Goal: Transaction & Acquisition: Purchase product/service

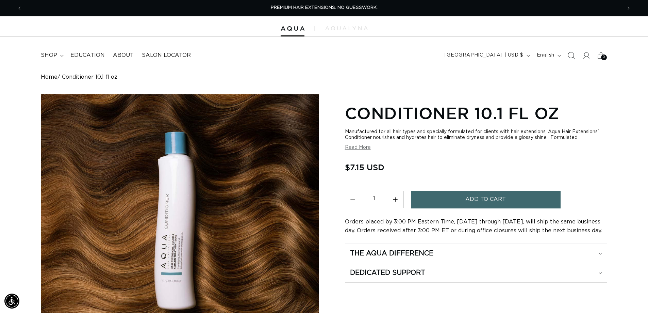
click at [572, 54] on icon "Search" at bounding box center [571, 55] width 7 height 7
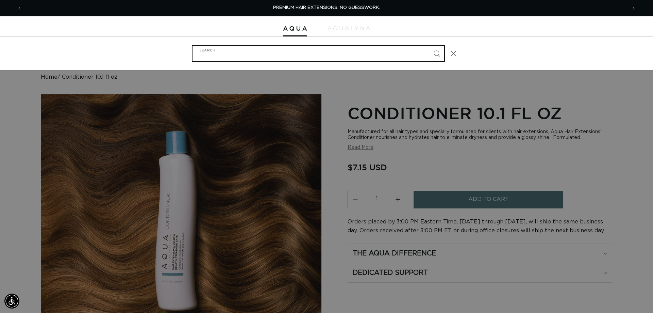
click at [333, 54] on input "Search" at bounding box center [319, 53] width 252 height 15
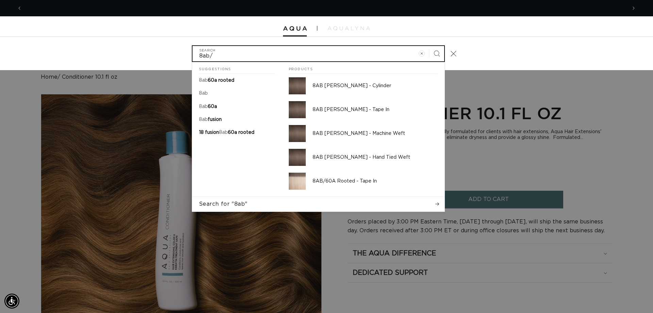
scroll to position [0, 1210]
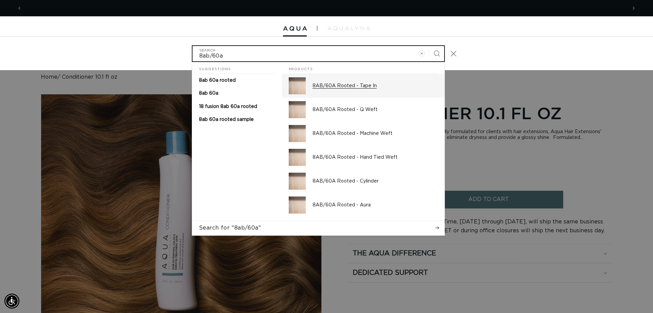
type input "8ab/60a"
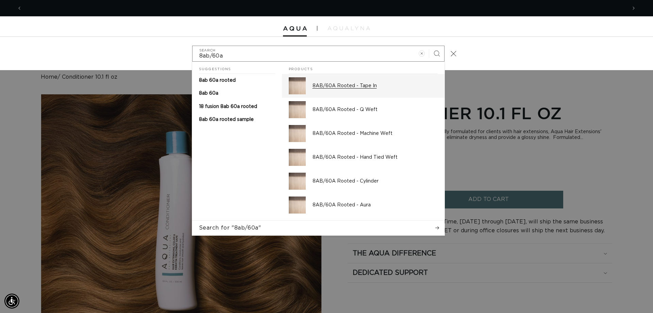
click at [340, 85] on p "8AB/60A Rooted - Tape In" at bounding box center [375, 86] width 125 height 6
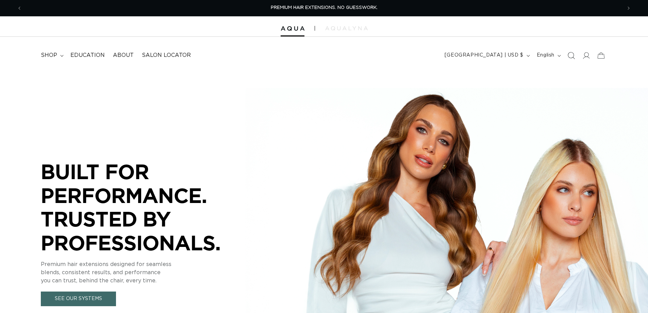
click at [567, 54] on span "Search" at bounding box center [571, 55] width 15 height 15
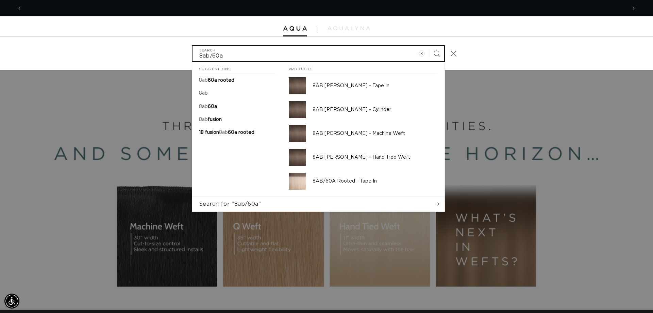
scroll to position [0, 1210]
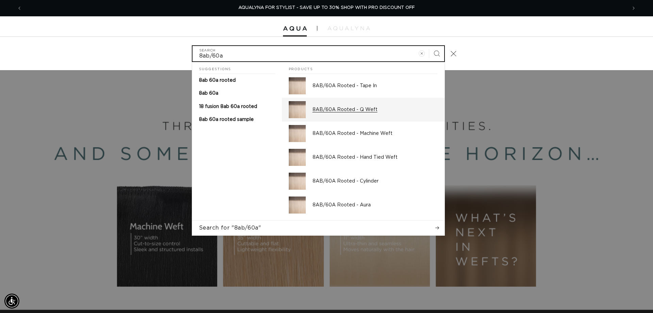
type input "8ab/60a"
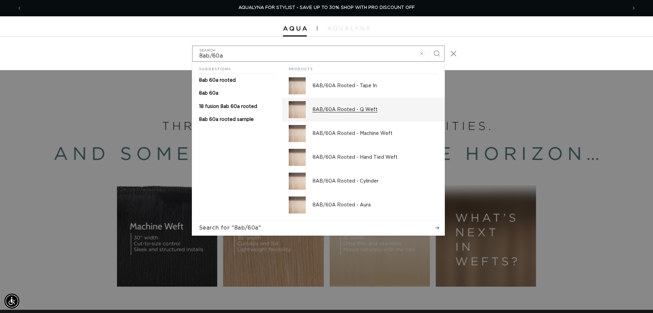
click at [363, 106] on div "8AB/60A Rooted - Q Weft" at bounding box center [375, 109] width 125 height 17
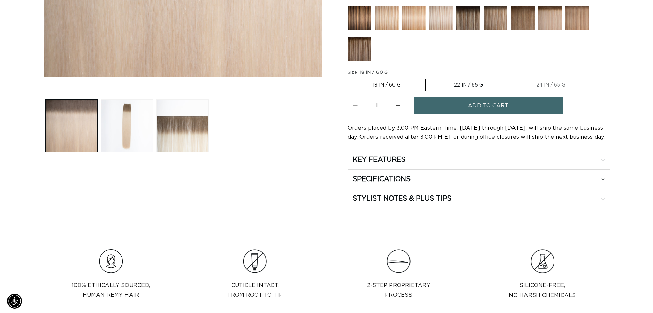
scroll to position [0, 600]
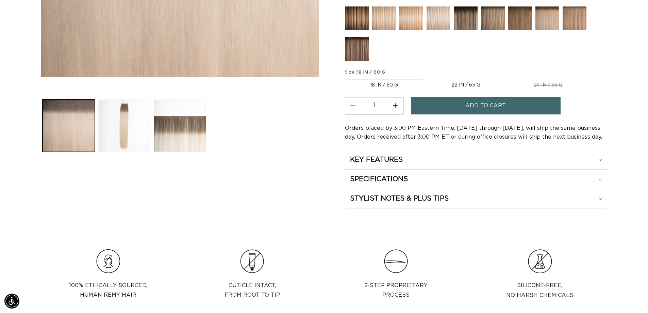
click at [399, 104] on button "Increase quantity for 8AB/60A Rooted - Q Weft" at bounding box center [395, 105] width 15 height 17
type input "2"
click at [433, 109] on button "Add to cart" at bounding box center [486, 105] width 150 height 17
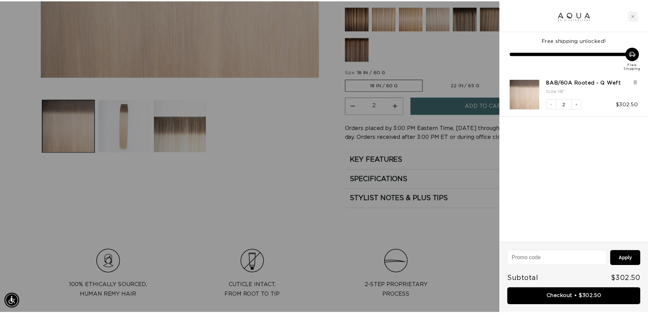
scroll to position [0, 1210]
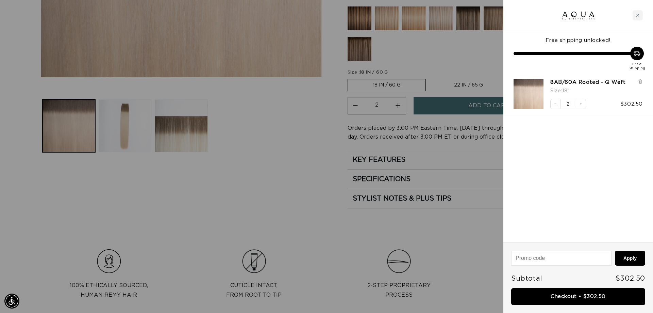
click at [299, 135] on div at bounding box center [326, 156] width 653 height 313
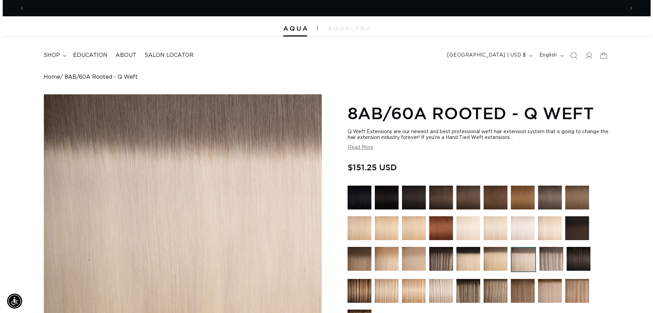
scroll to position [0, 0]
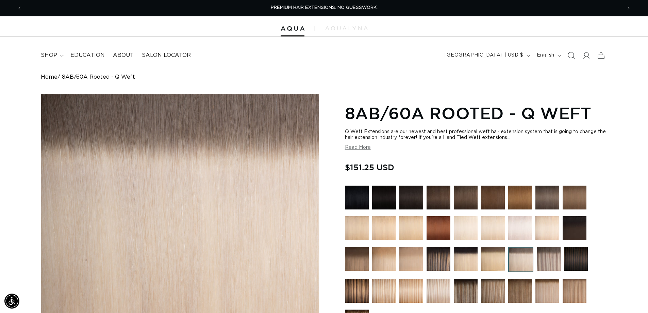
click at [570, 52] on icon "Search" at bounding box center [571, 55] width 7 height 7
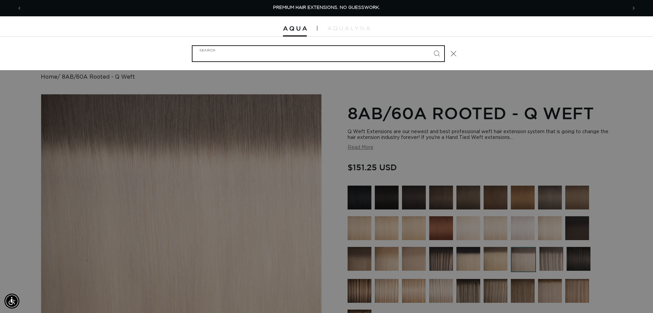
click at [334, 54] on input "Search" at bounding box center [319, 53] width 252 height 15
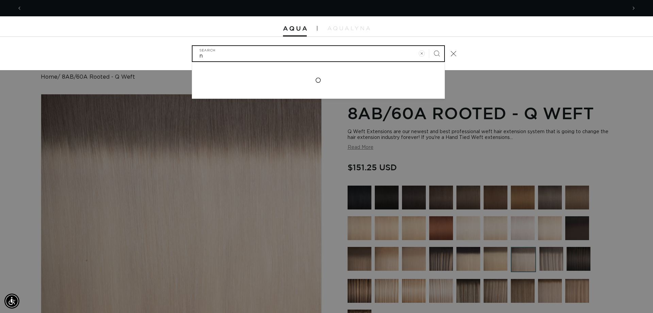
scroll to position [0, 605]
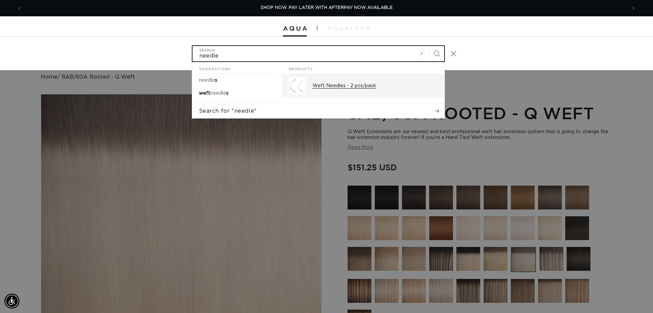
type input "needle"
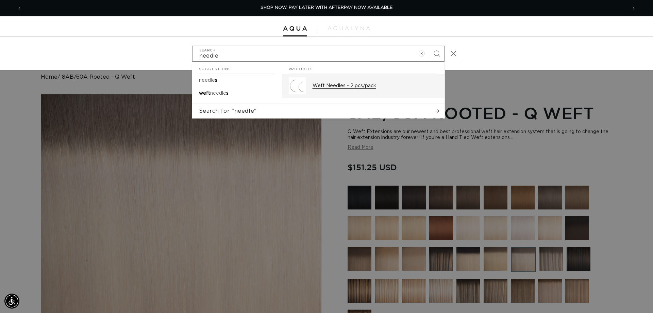
click at [323, 83] on p "Weft Needles - 2 pcs/pack" at bounding box center [375, 86] width 125 height 6
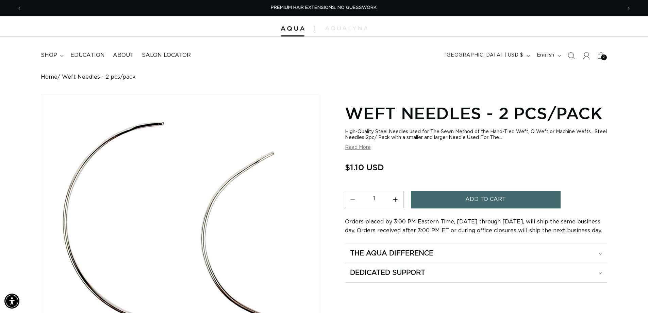
click at [443, 192] on button "Add to cart" at bounding box center [486, 199] width 150 height 17
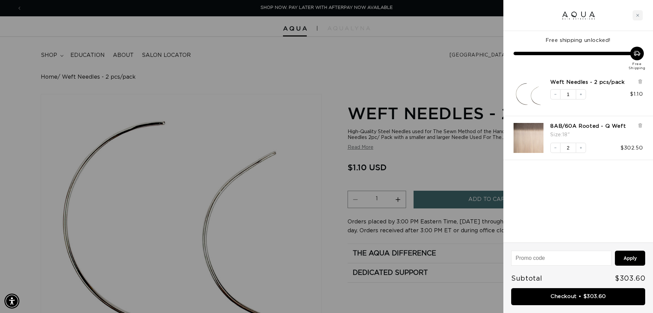
click at [231, 75] on div at bounding box center [326, 156] width 653 height 313
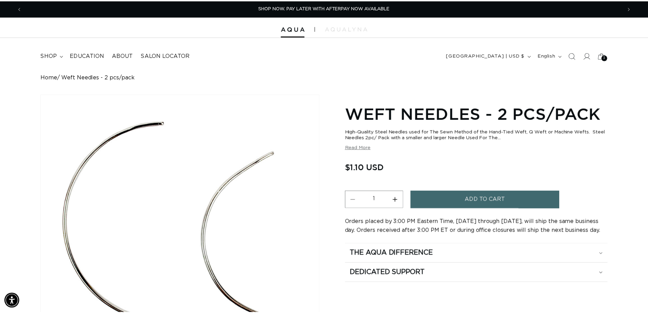
scroll to position [0, 600]
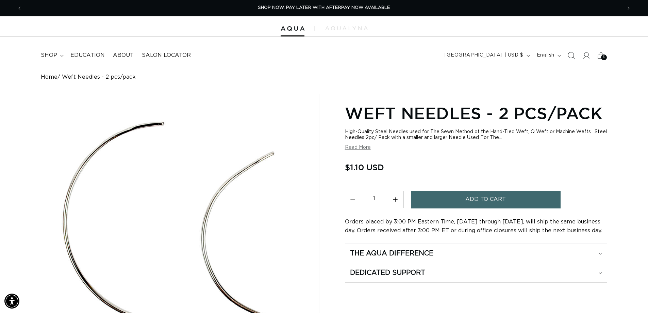
click at [572, 52] on icon "Search" at bounding box center [571, 55] width 7 height 7
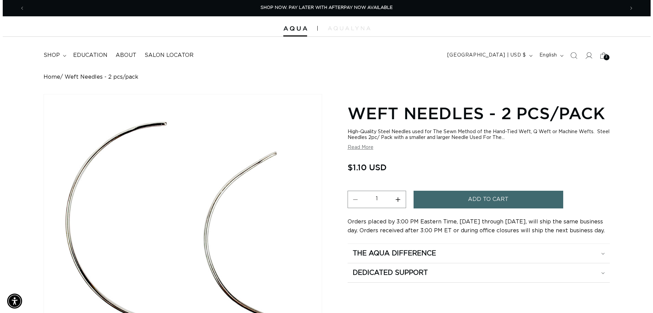
scroll to position [0, 605]
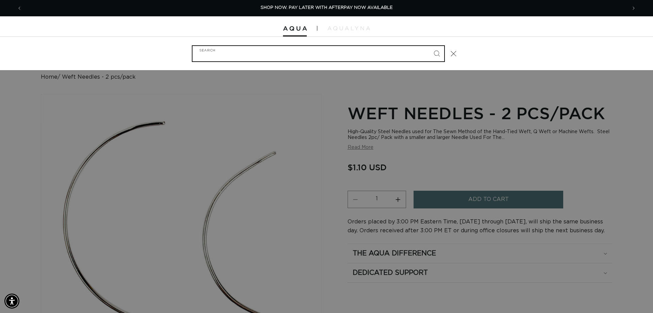
click at [389, 53] on input "Search" at bounding box center [319, 53] width 252 height 15
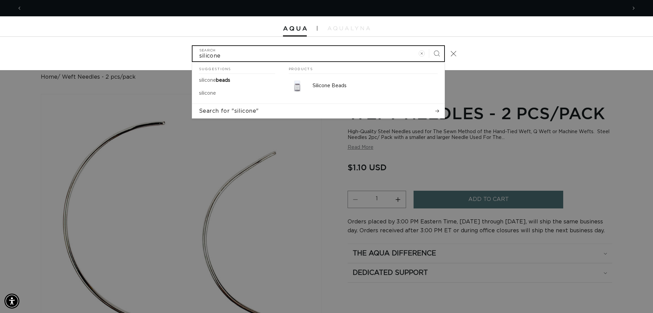
scroll to position [0, 0]
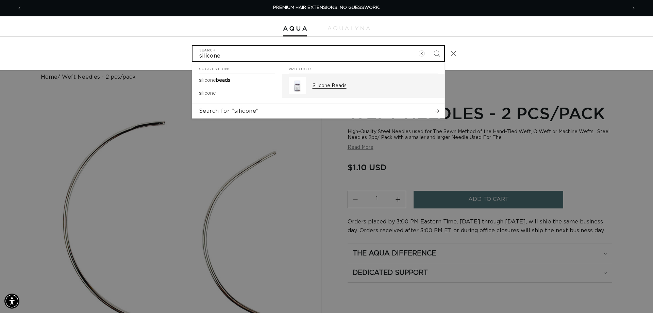
type input "silicone"
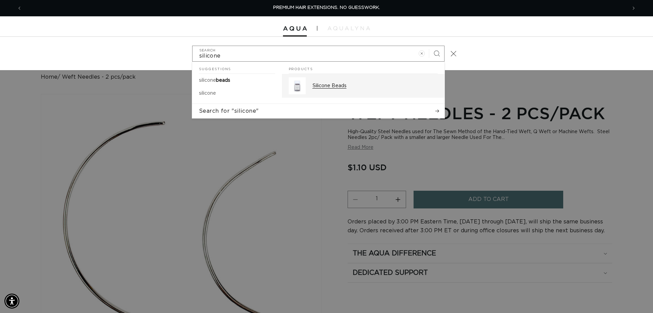
click at [327, 84] on p "Silicone Beads" at bounding box center [375, 86] width 125 height 6
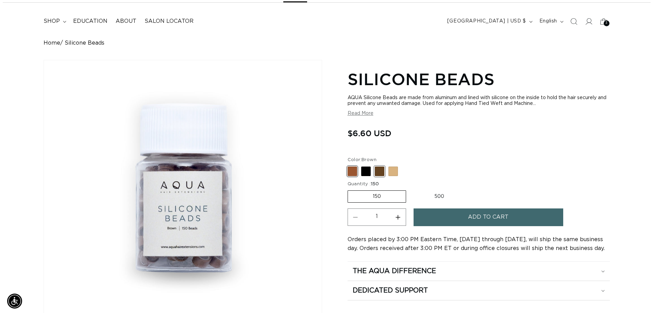
scroll to position [0, 600]
click at [378, 171] on span at bounding box center [377, 171] width 10 height 10
click at [347, 165] on input "Dark Brown Variant sold out or unavailable" at bounding box center [347, 165] width 0 height 0
radio input "true"
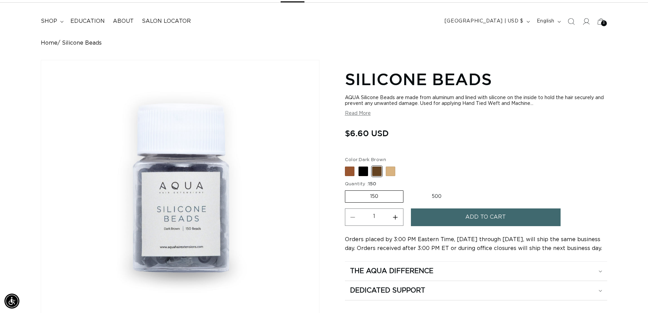
click at [450, 215] on button "Add to cart" at bounding box center [486, 216] width 150 height 17
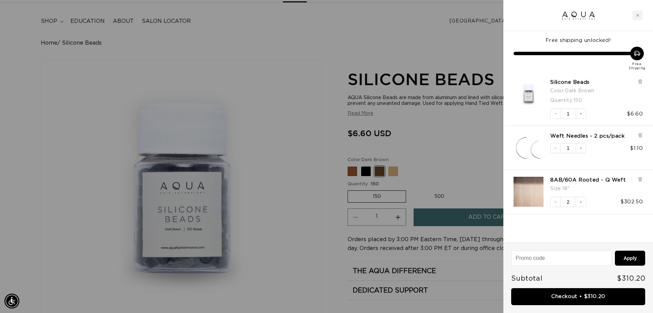
click at [306, 91] on div at bounding box center [326, 156] width 653 height 313
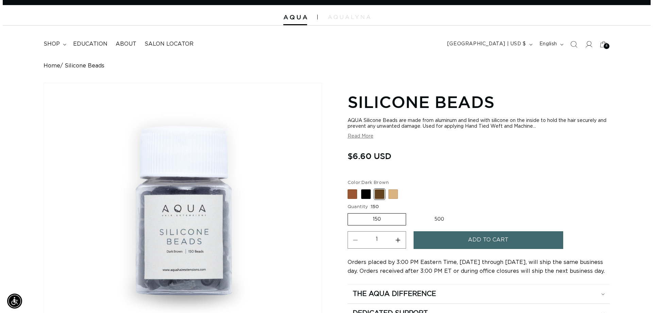
scroll to position [0, 0]
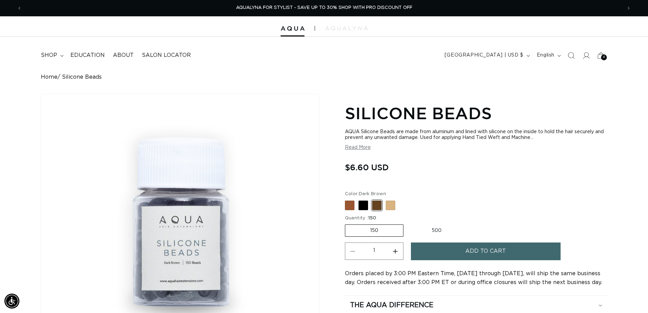
click at [572, 54] on icon "Search" at bounding box center [571, 55] width 7 height 7
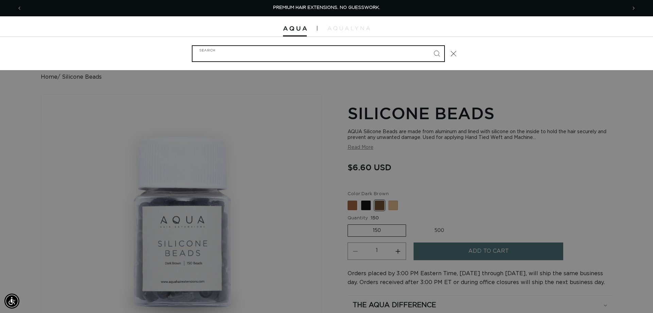
click at [381, 56] on input "Search" at bounding box center [319, 53] width 252 height 15
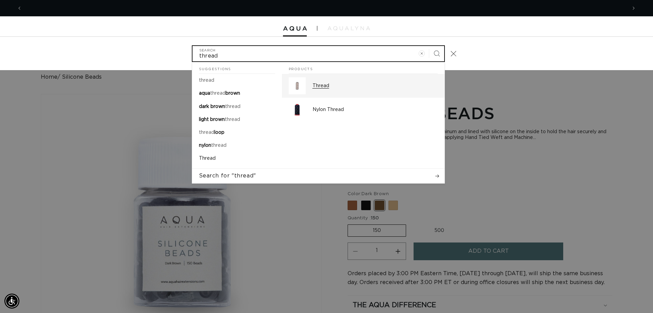
scroll to position [0, 605]
type input "thread"
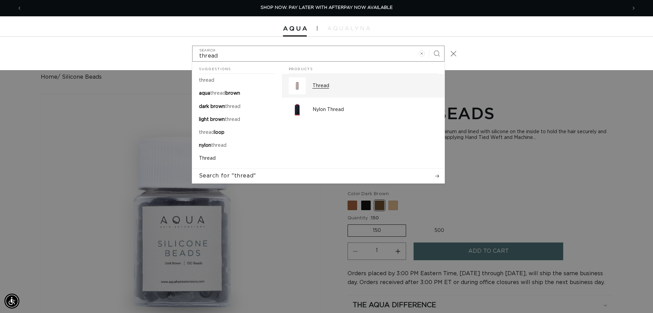
click at [324, 85] on p "Thread" at bounding box center [375, 86] width 125 height 6
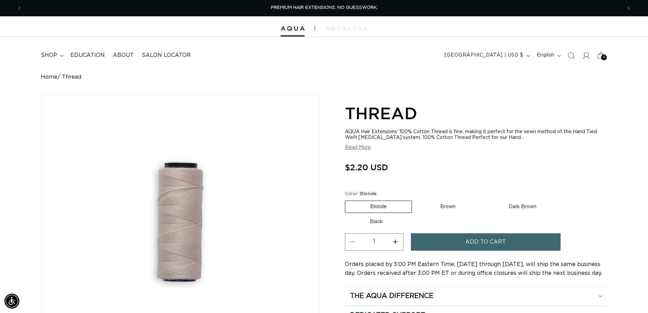
click at [507, 207] on label "Dark Brown Variant sold out or unavailable" at bounding box center [522, 207] width 77 height 12
click at [484, 199] on input "Dark Brown Variant sold out or unavailable" at bounding box center [484, 199] width 0 height 0
radio input "true"
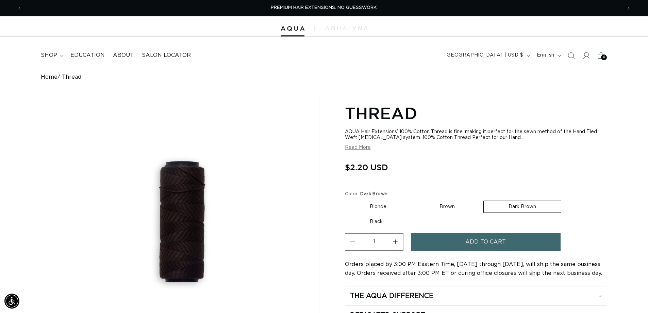
click at [483, 245] on span "Add to cart" at bounding box center [486, 241] width 41 height 17
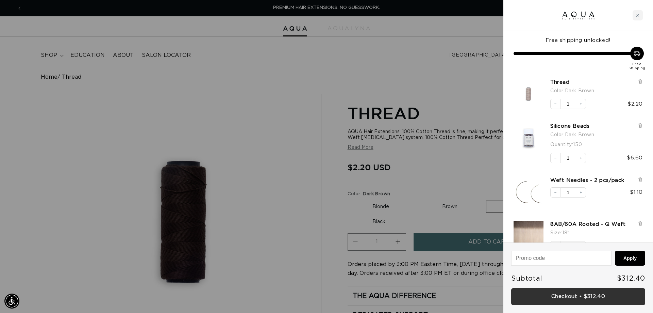
click at [583, 295] on link "Checkout • $312.40" at bounding box center [579, 296] width 134 height 17
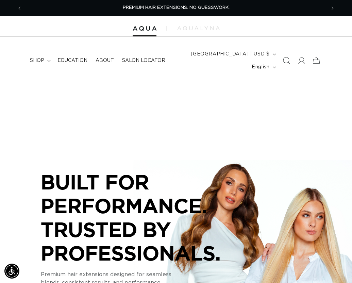
click at [285, 59] on icon "Search" at bounding box center [286, 60] width 7 height 7
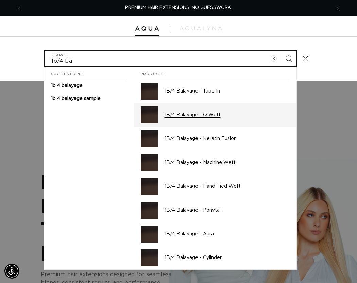
type input "1b/4 ba"
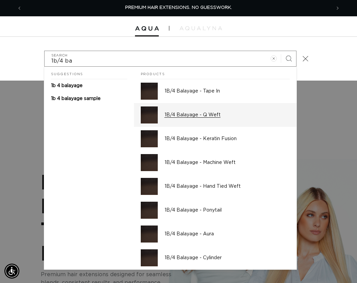
click at [184, 115] on p "1B/4 Balayage - Q Weft" at bounding box center [227, 115] width 125 height 6
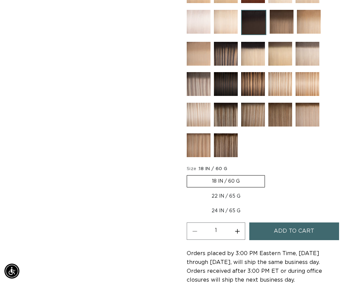
scroll to position [374, 0]
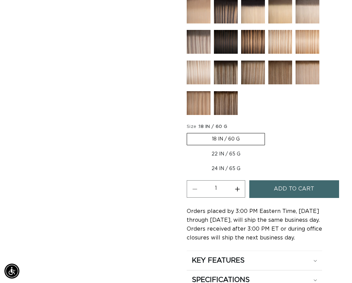
click at [209, 153] on label "22 IN / 65 G Variant sold out or unavailable" at bounding box center [226, 154] width 79 height 12
click at [269, 132] on input "22 IN / 65 G Variant sold out or unavailable" at bounding box center [269, 132] width 0 height 0
radio input "true"
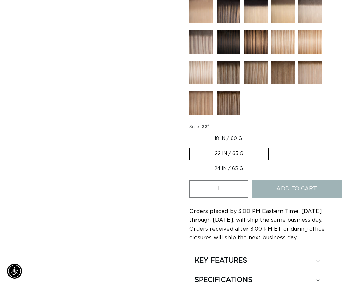
scroll to position [0, 304]
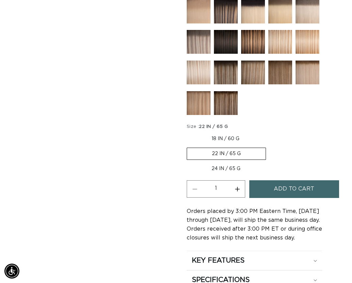
click at [276, 186] on span "Add to cart" at bounding box center [294, 188] width 41 height 17
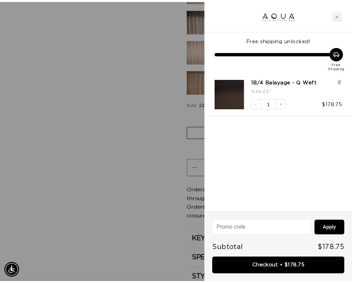
scroll to position [0, 618]
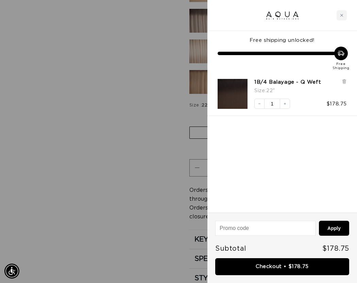
click at [100, 126] on div at bounding box center [178, 141] width 357 height 283
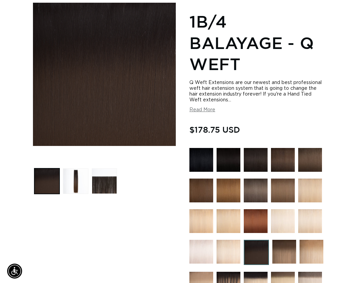
scroll to position [0, 0]
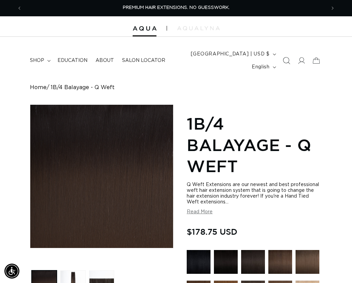
click at [290, 59] on span "Search" at bounding box center [286, 60] width 15 height 15
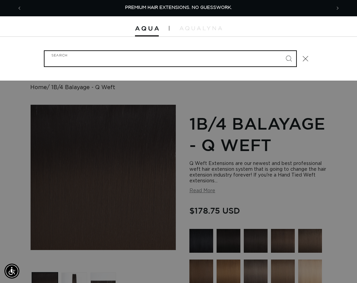
click at [193, 64] on input "Search" at bounding box center [171, 58] width 252 height 15
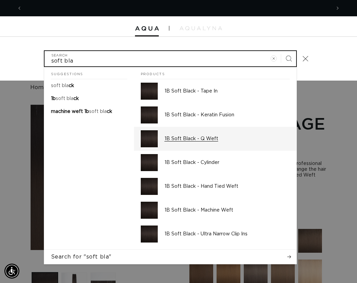
scroll to position [0, 618]
type input "soft bla"
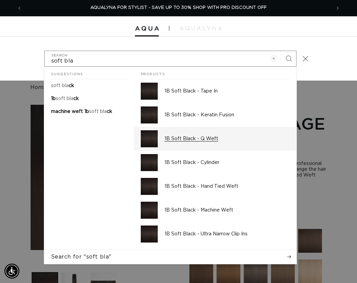
click at [194, 143] on div "1B Soft Black - Q Weft" at bounding box center [227, 138] width 125 height 17
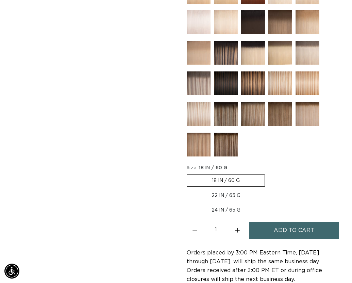
scroll to position [408, 0]
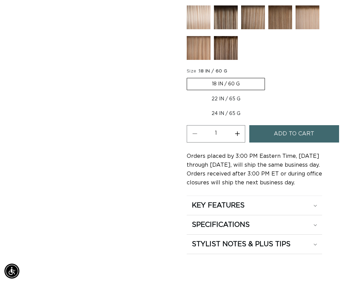
click at [227, 101] on label "22 IN / 65 G Variant sold out or unavailable" at bounding box center [226, 99] width 79 height 12
click at [269, 77] on input "22 IN / 65 G Variant sold out or unavailable" at bounding box center [269, 77] width 0 height 0
radio input "true"
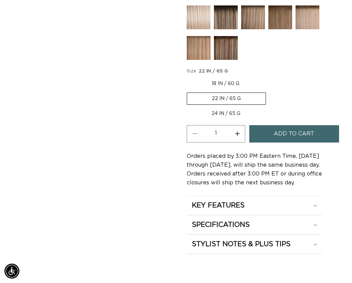
click at [279, 138] on span "Add to cart" at bounding box center [294, 133] width 41 height 17
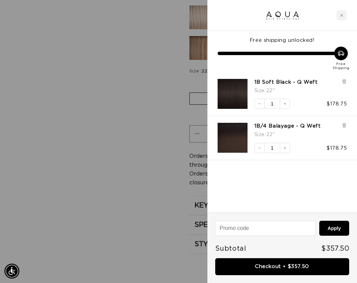
scroll to position [0, 618]
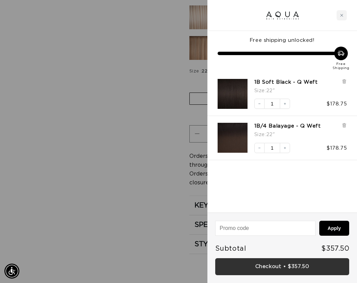
click at [261, 266] on link "Checkout • $357.50" at bounding box center [282, 266] width 134 height 17
